Goal: Use online tool/utility: Use online tool/utility

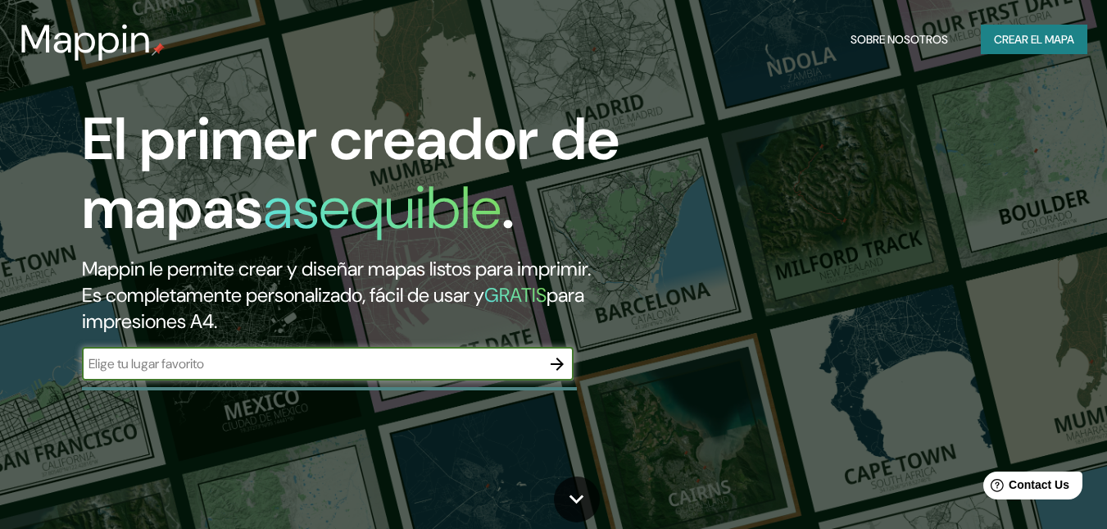
click at [277, 370] on input "text" at bounding box center [311, 363] width 459 height 19
click at [1039, 31] on font "Crear el mapa" at bounding box center [1034, 40] width 80 height 20
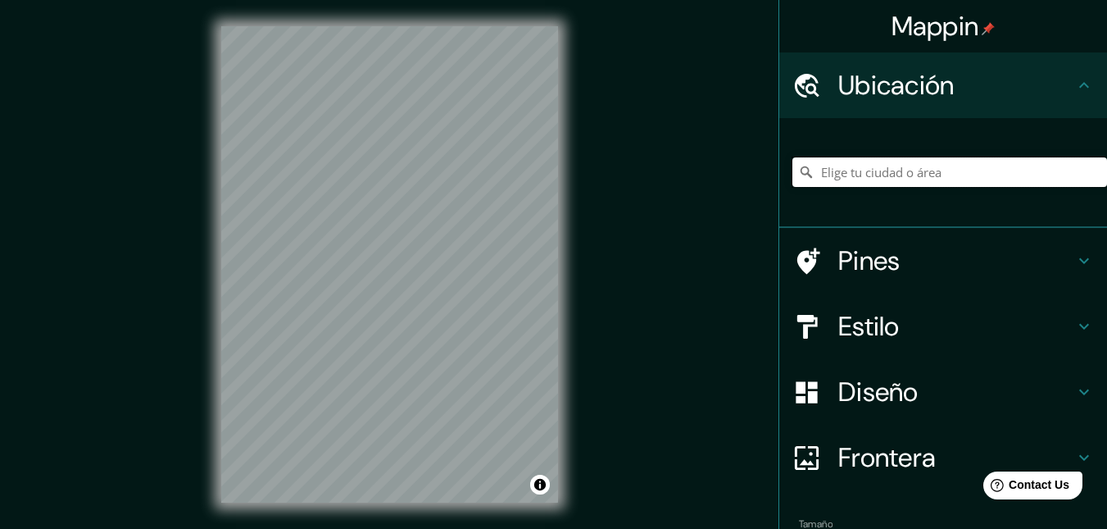
click at [896, 171] on input "Elige tu ciudad o área" at bounding box center [950, 172] width 315 height 30
paste input "loremi dolorsita co adi elitse doeiusmodt.incidi ut lab # Etdol ma aliquaenima …"
type input "loremi dolorsita co adi elitse doeiusmodt.incidi ut lab # Etdol ma aliquaenima …"
